Goal: Information Seeking & Learning: Check status

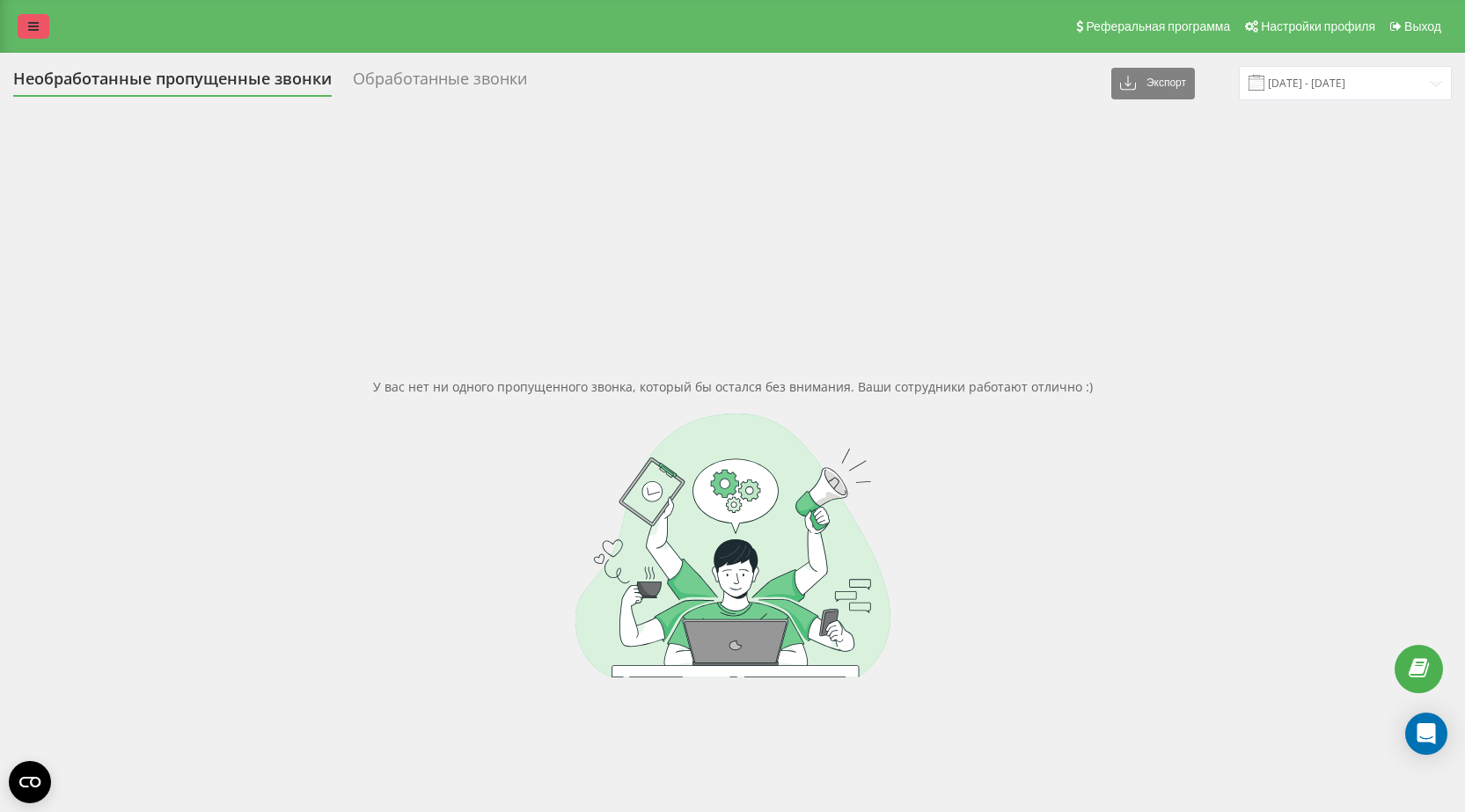
click at [30, 25] on icon at bounding box center [32, 26] width 11 height 12
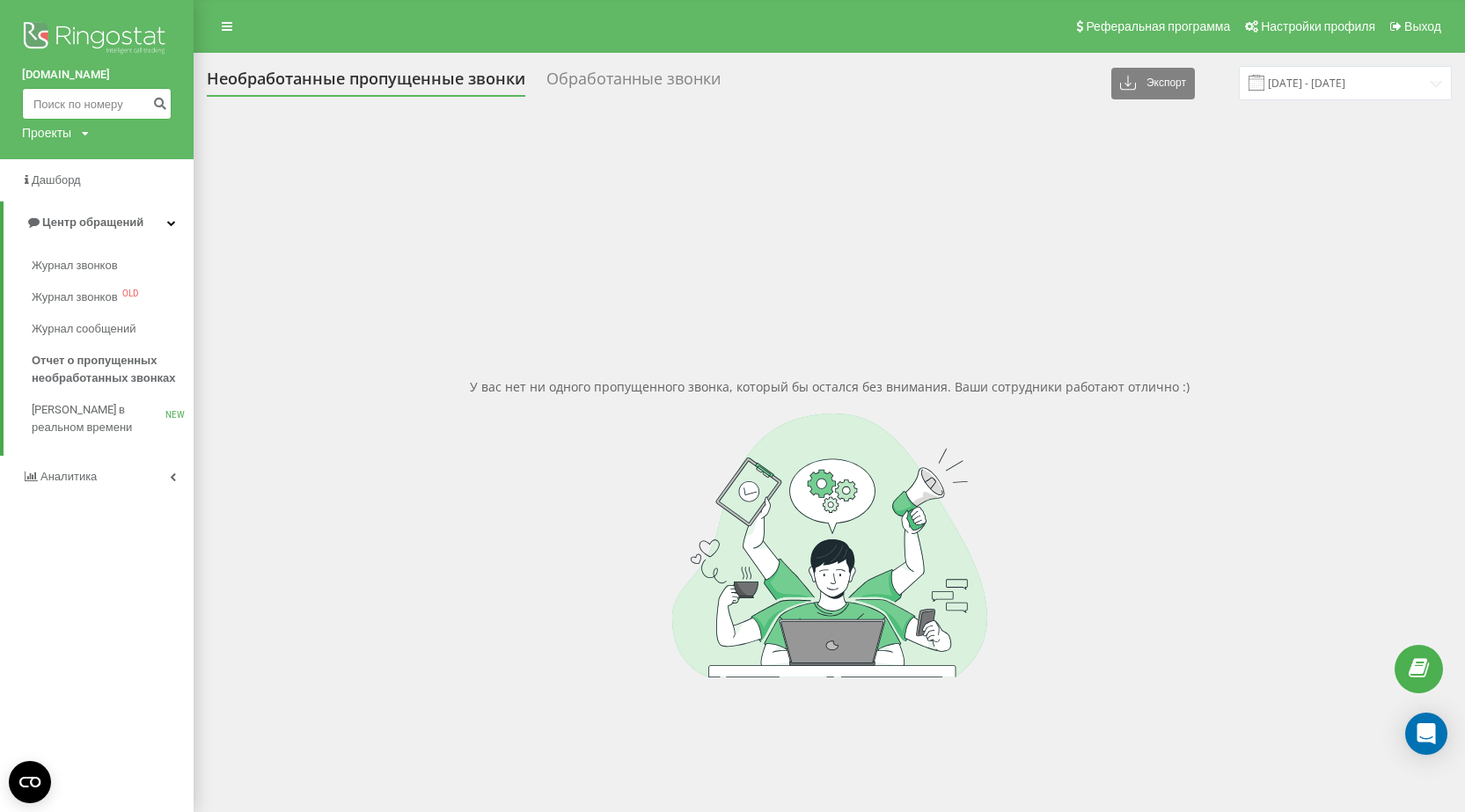
click at [96, 110] on input at bounding box center [97, 103] width 150 height 32
paste input "380983835816"
type input "380983835816"
